Goal: Task Accomplishment & Management: Manage account settings

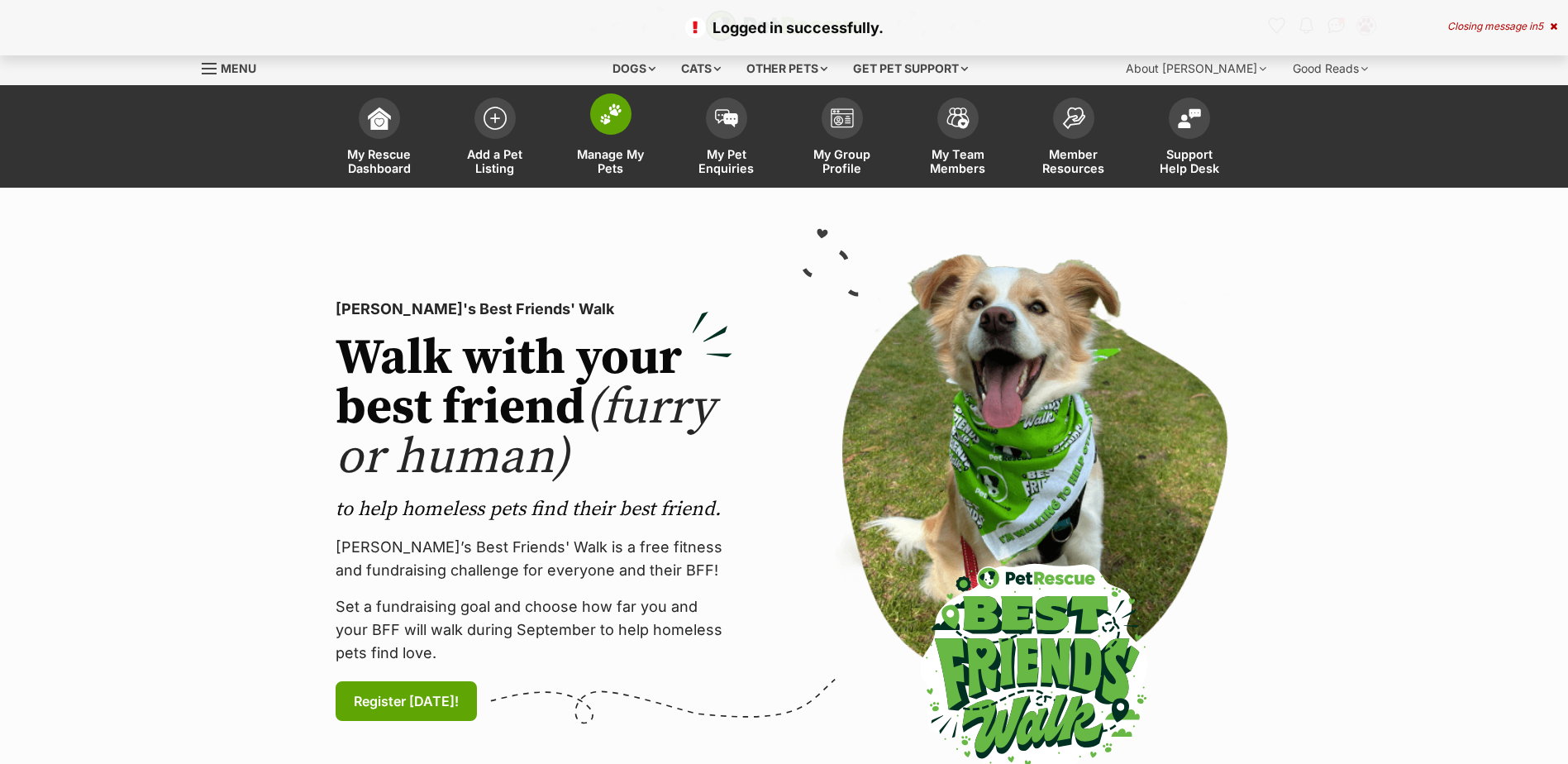
click at [618, 128] on span at bounding box center [611, 114] width 41 height 41
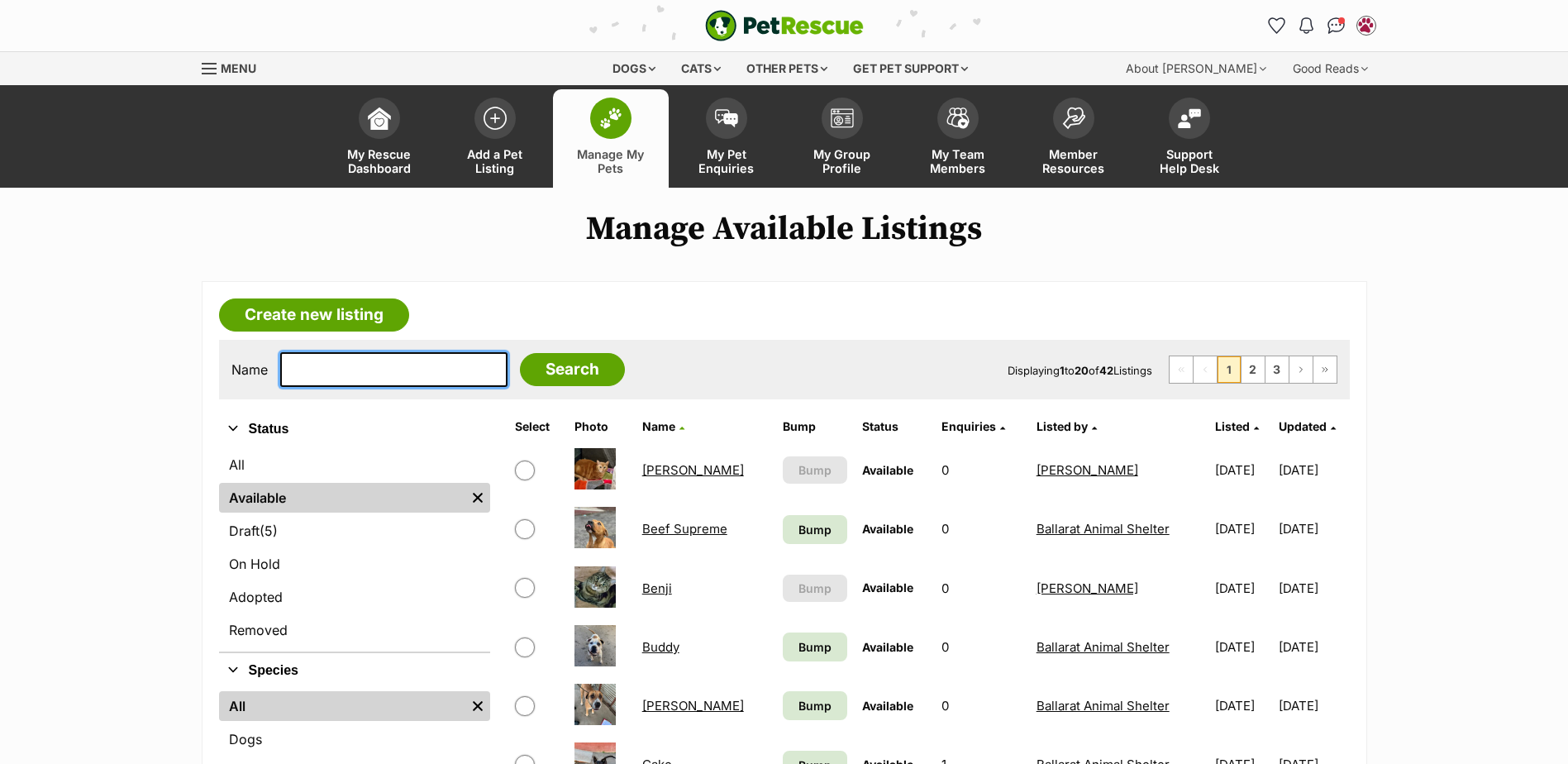
click at [341, 368] on input "text" at bounding box center [394, 369] width 227 height 34
type input "max"
click at [520, 353] on input "Search" at bounding box center [572, 369] width 105 height 33
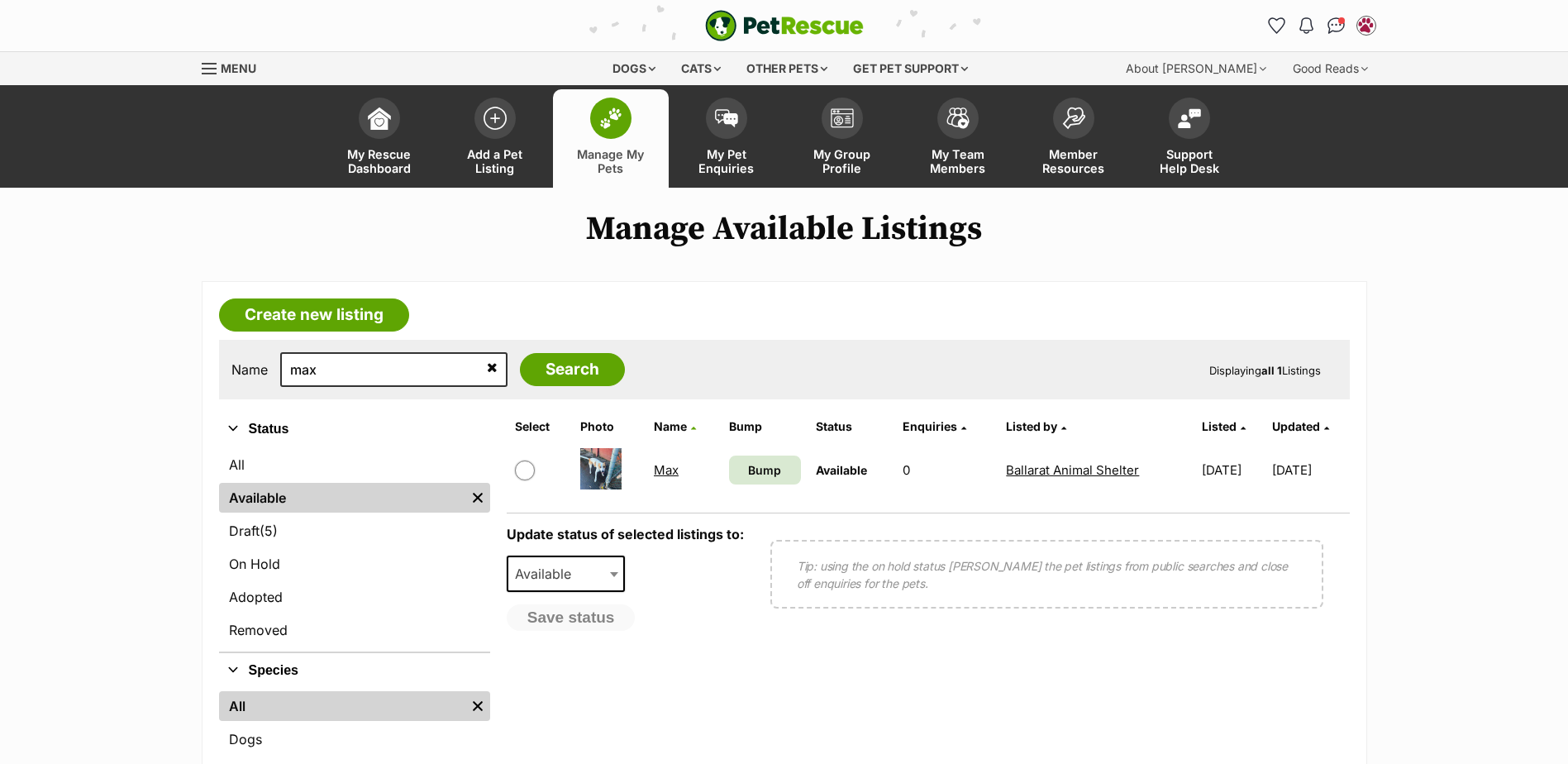
click at [658, 473] on link "Max" at bounding box center [666, 470] width 24 height 16
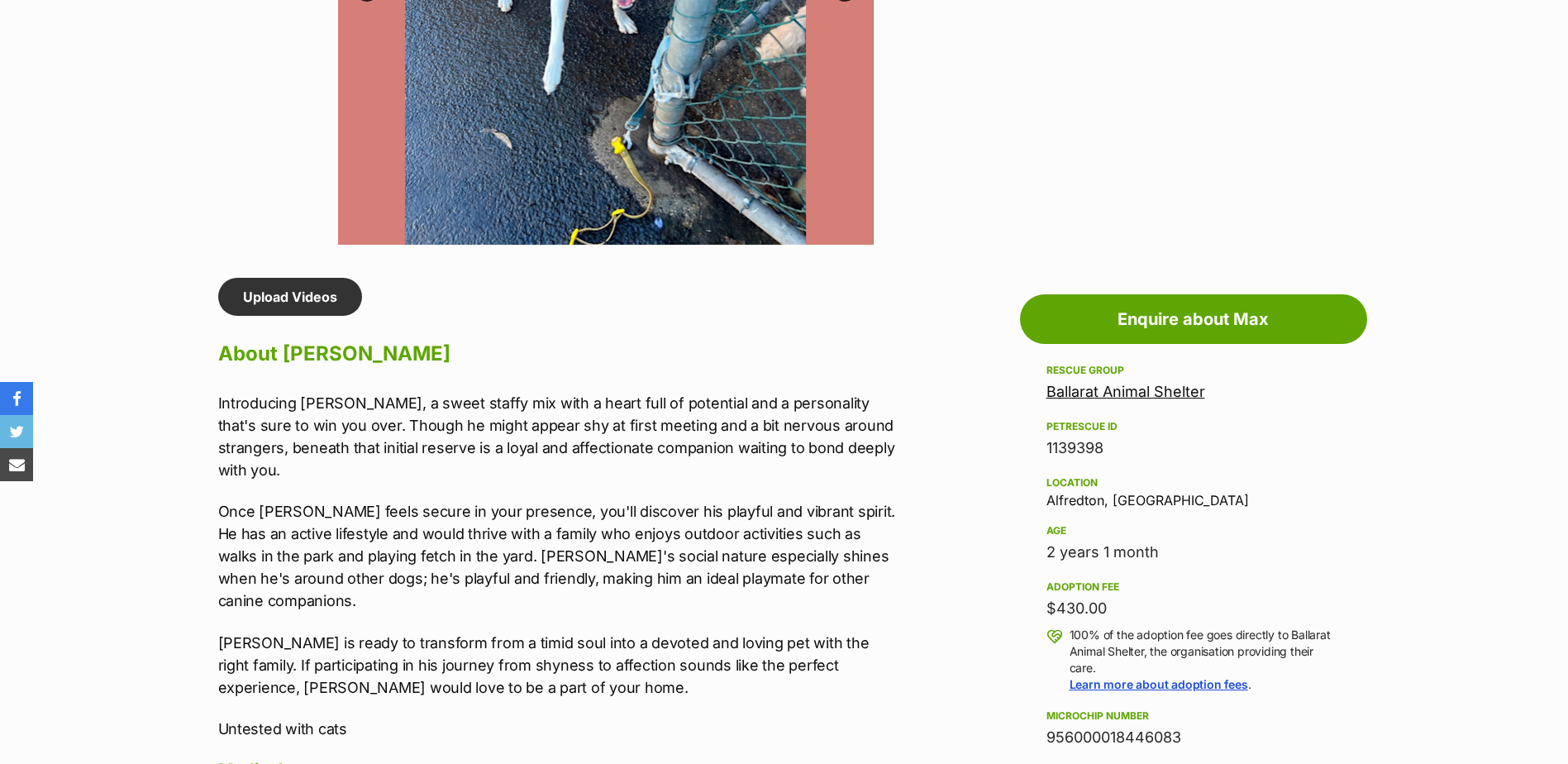
scroll to position [1406, 0]
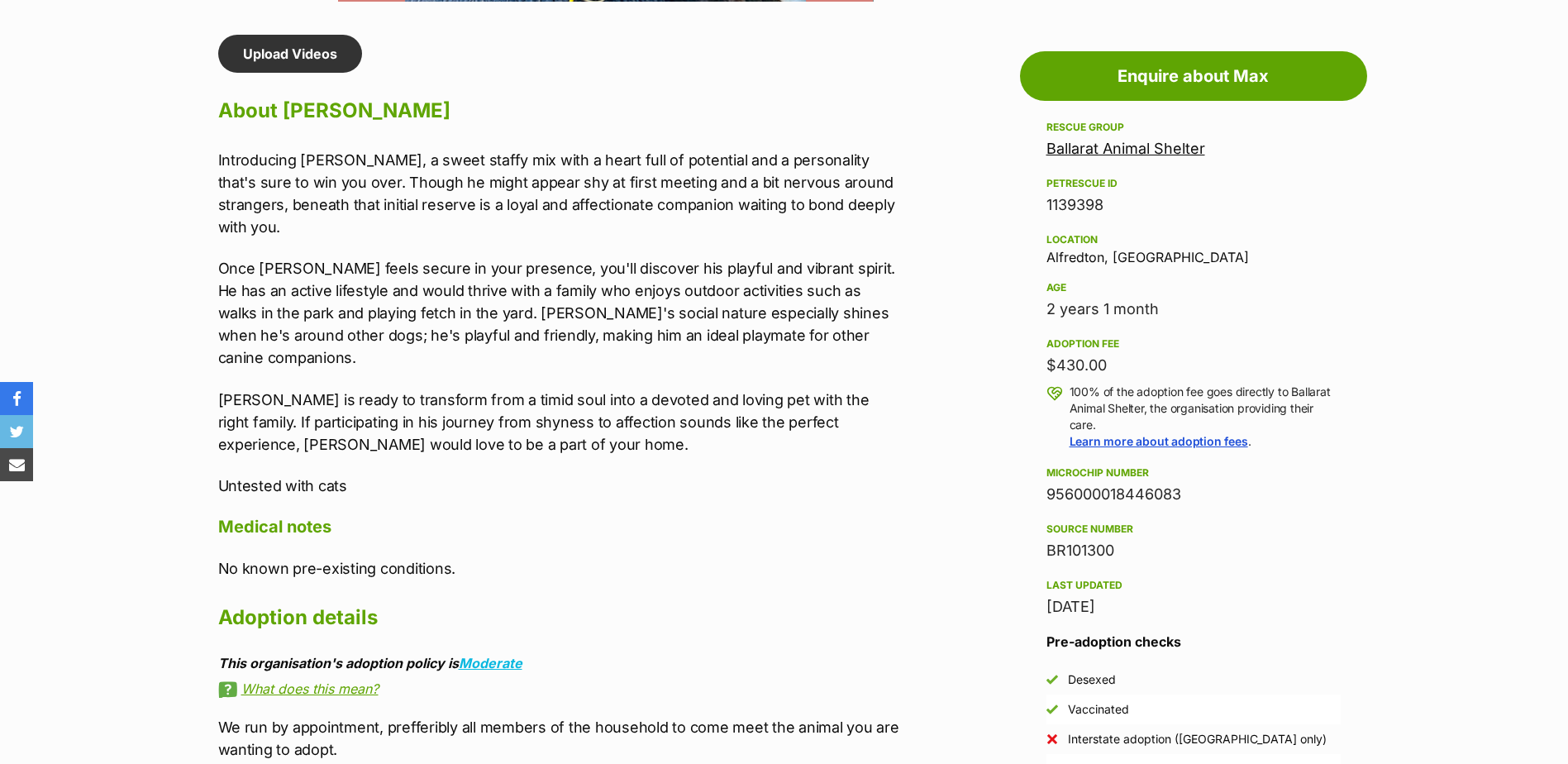
drag, startPoint x: 1195, startPoint y: 494, endPoint x: 1045, endPoint y: 496, distance: 150.0
click at [1045, 496] on aside "Rescue group Ballarat Animal Shelter PetRescue ID 1139398 Location [GEOGRAPHIC_…" at bounding box center [1194, 465] width 348 height 696
copy div "956000018446083"
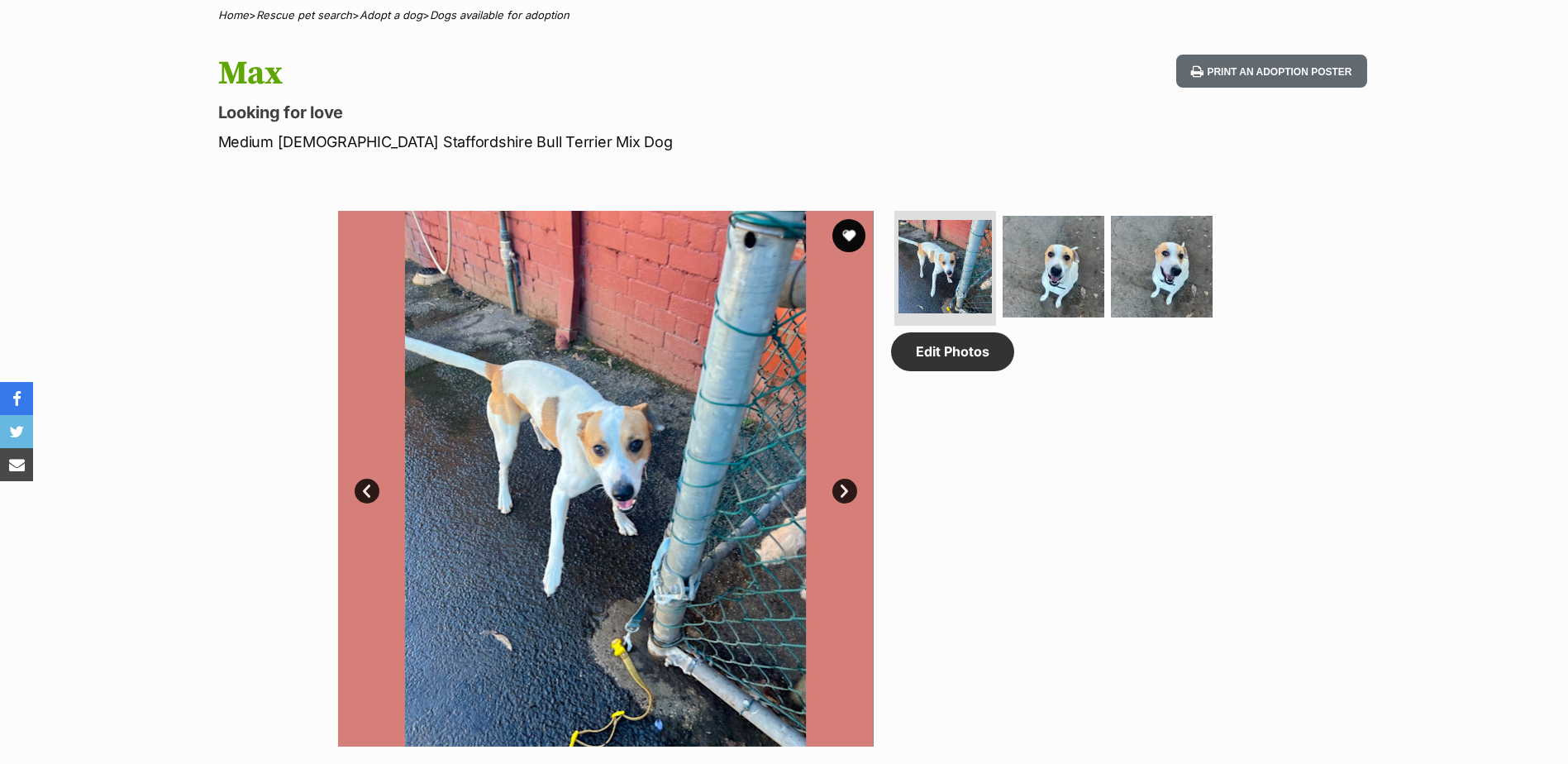
scroll to position [661, 0]
click at [855, 499] on img at bounding box center [605, 477] width 536 height 536
click at [847, 493] on link "Next" at bounding box center [844, 490] width 24 height 24
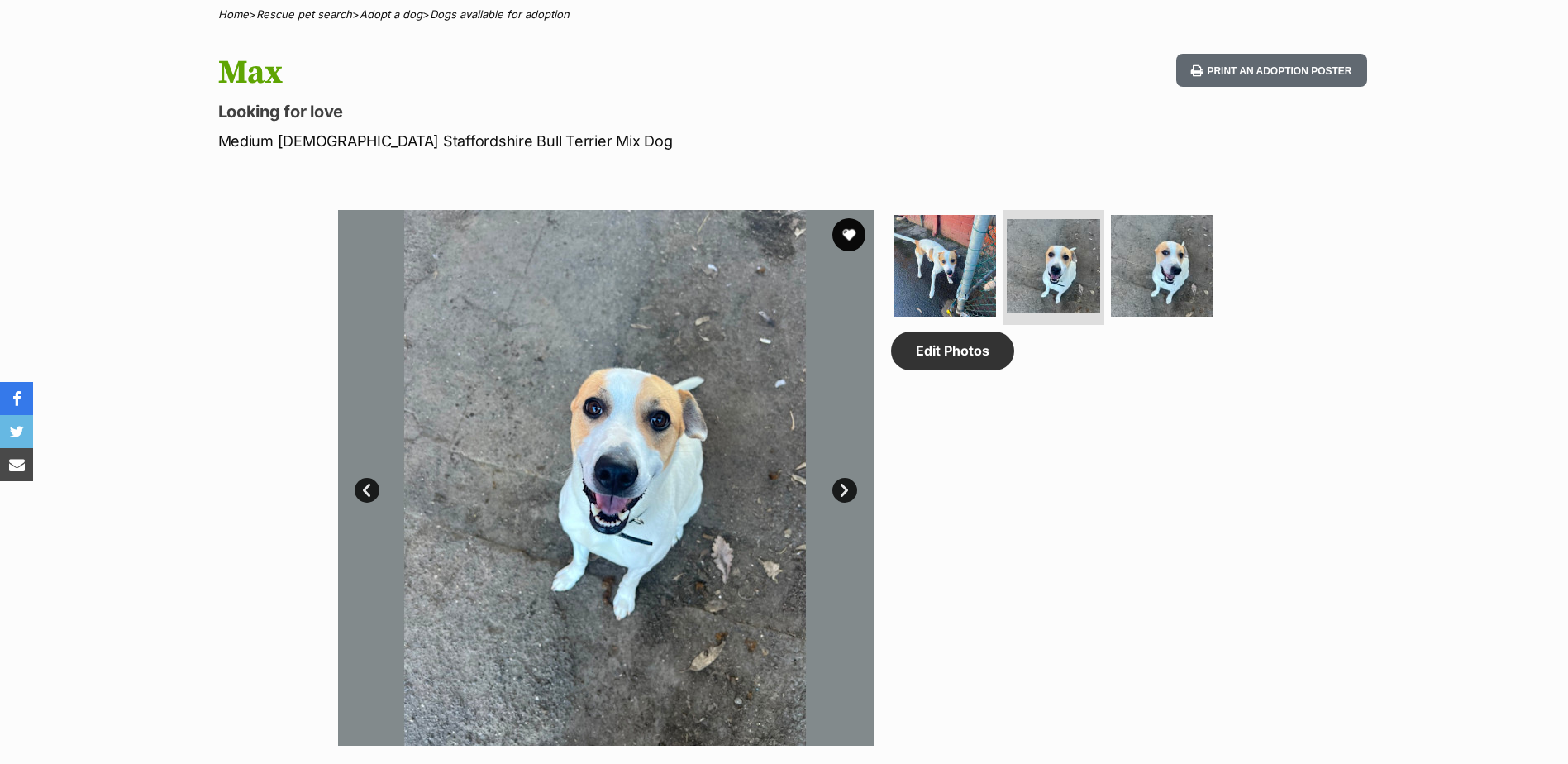
click at [847, 493] on link "Next" at bounding box center [844, 490] width 24 height 24
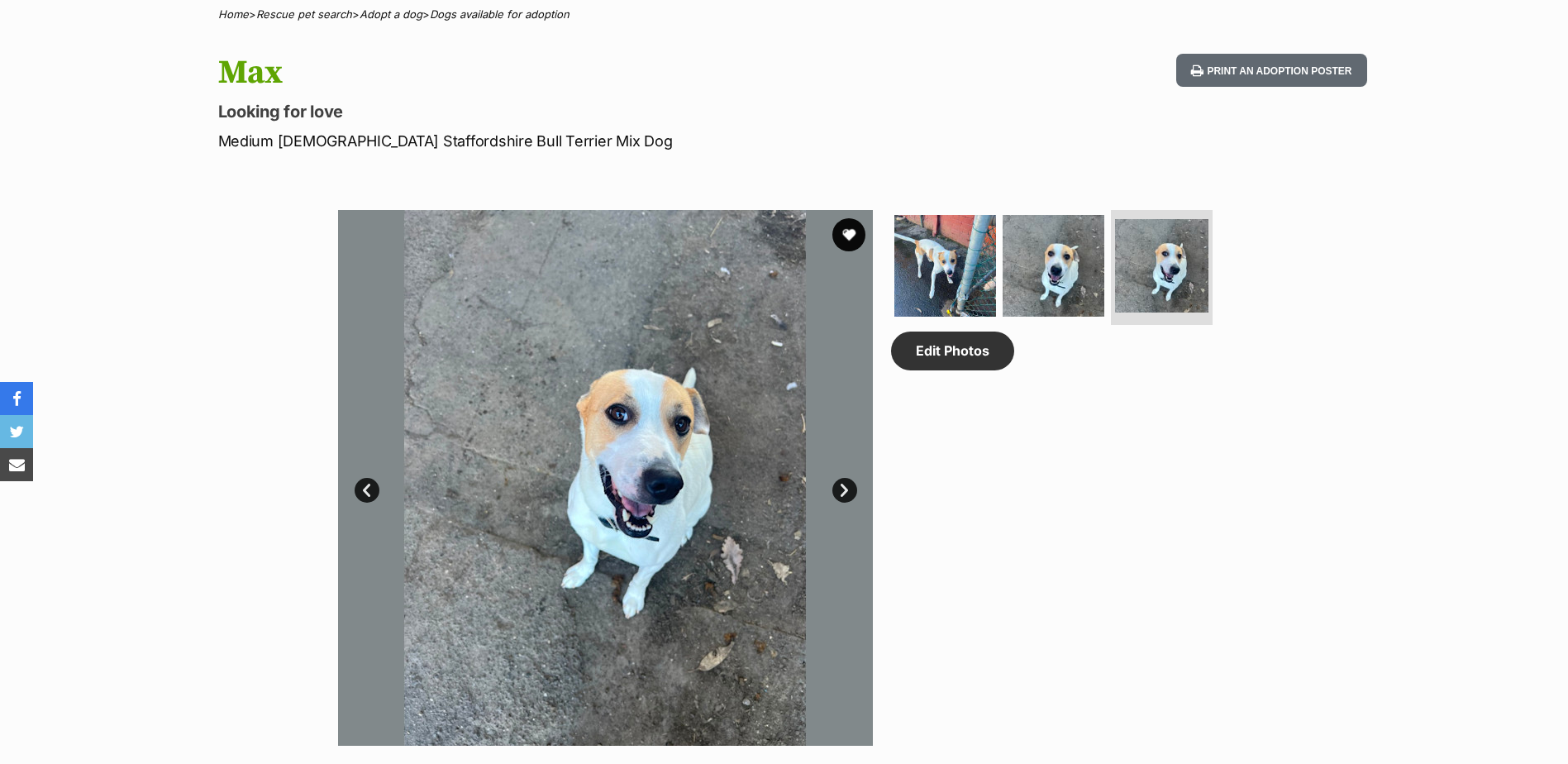
click at [847, 493] on link "Next" at bounding box center [844, 490] width 24 height 24
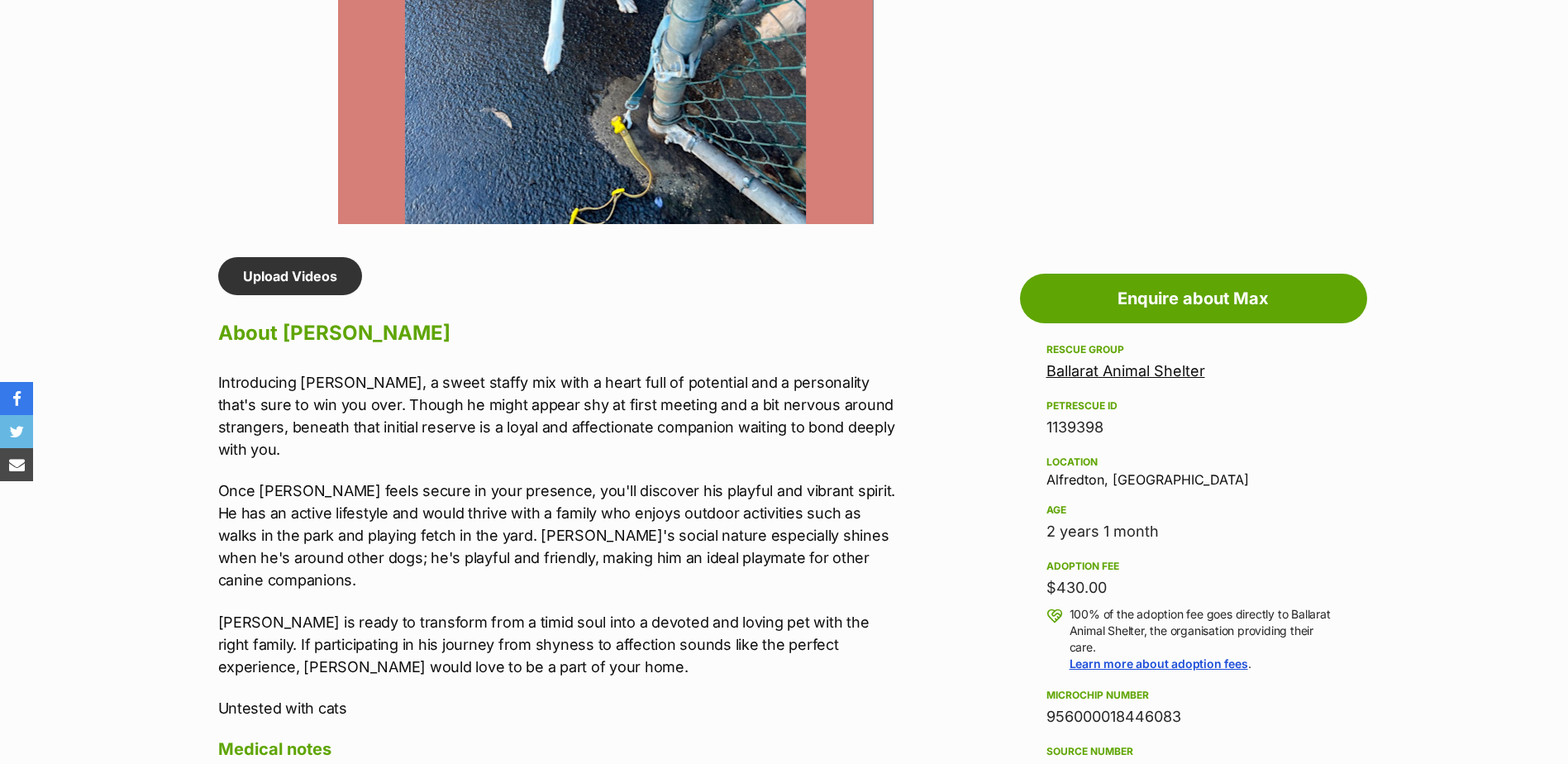
scroll to position [1322, 0]
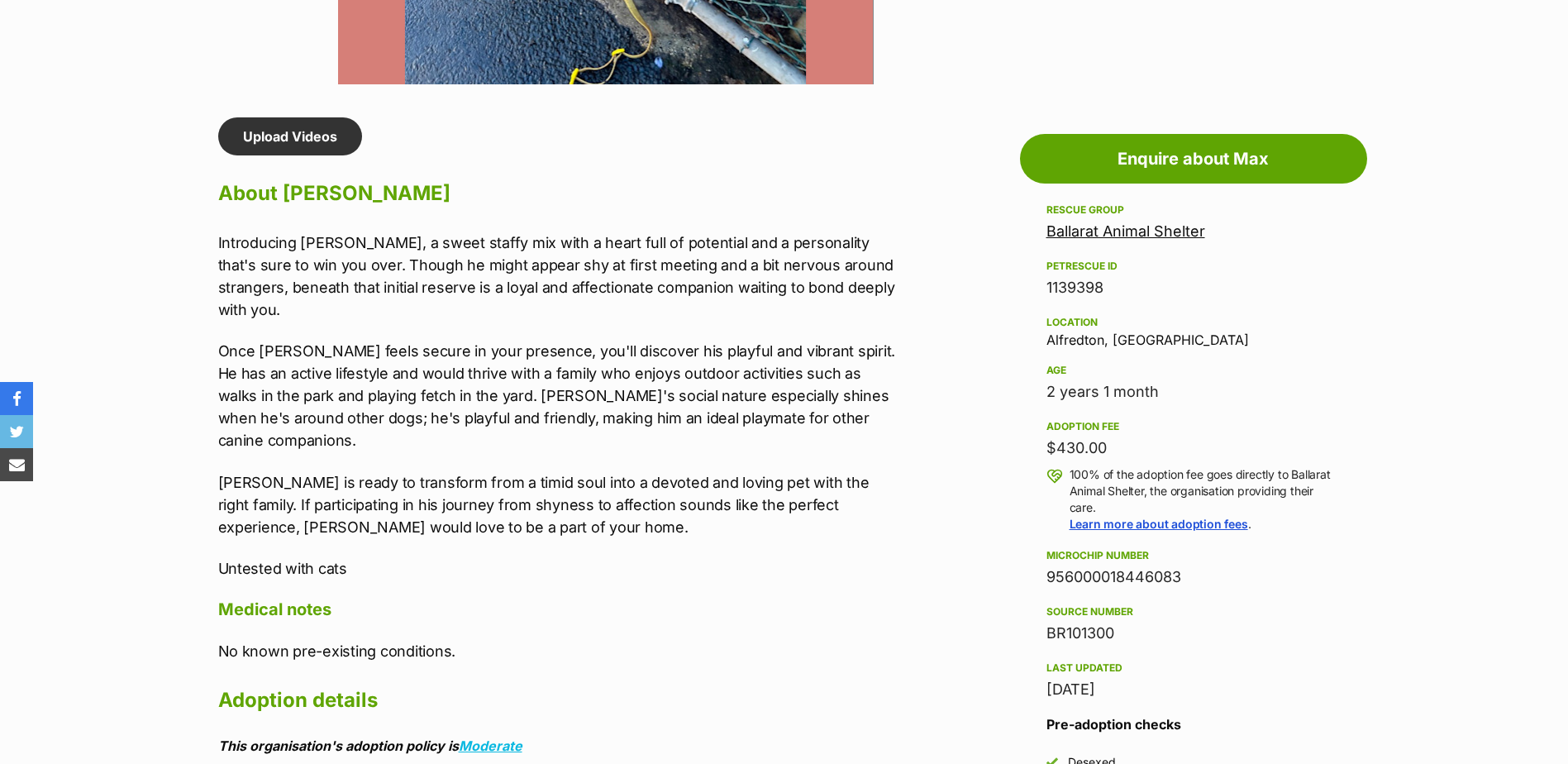
drag, startPoint x: 1188, startPoint y: 580, endPoint x: 1047, endPoint y: 579, distance: 141.0
click at [1047, 579] on div "956000018446083" at bounding box center [1194, 577] width 294 height 24
copy div "956000018446083"
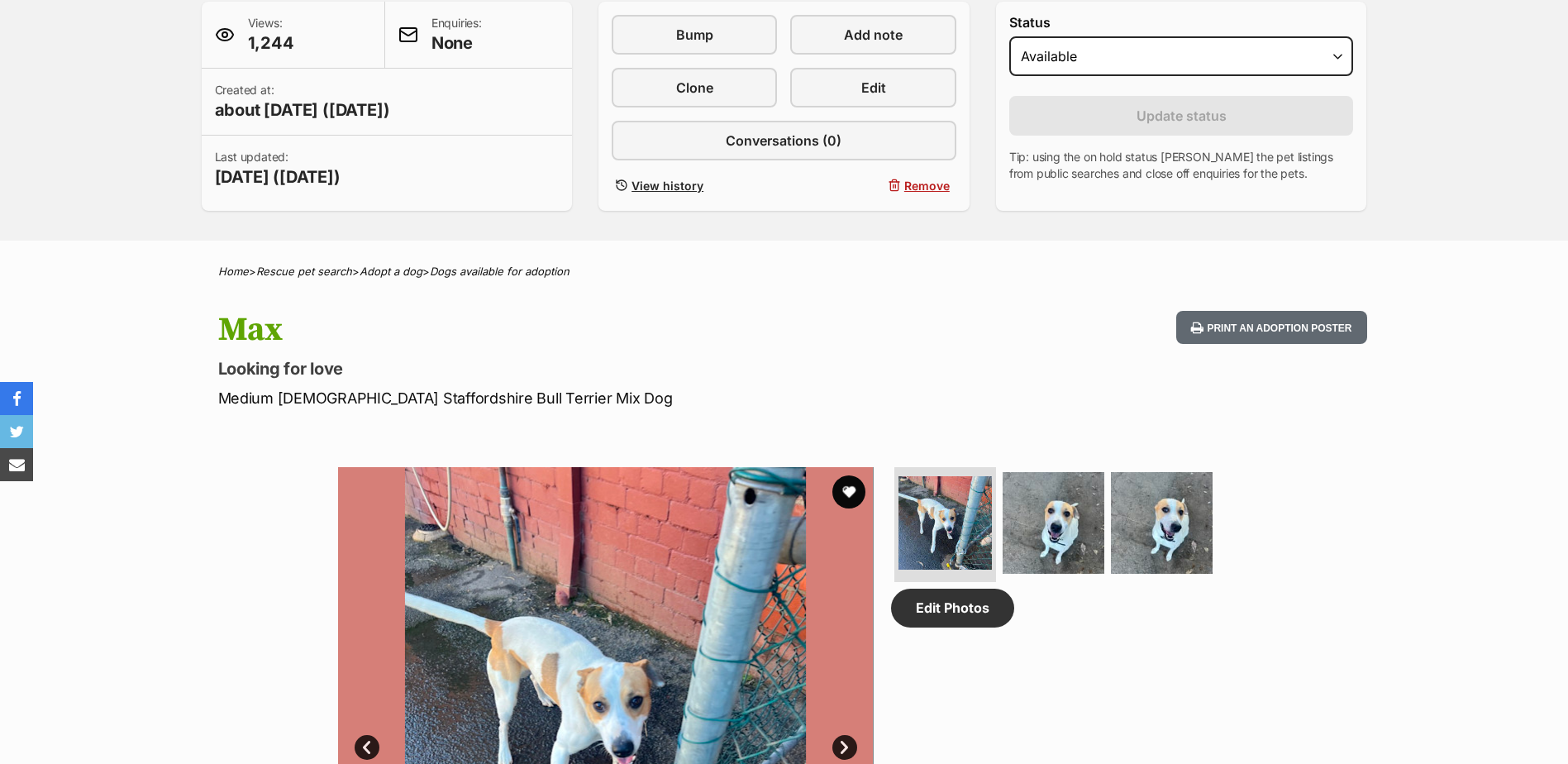
scroll to position [331, 0]
